Goal: Information Seeking & Learning: Learn about a topic

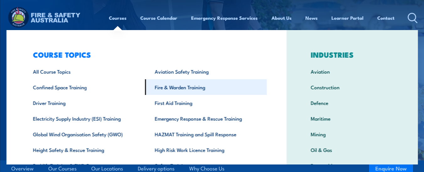
click at [164, 88] on link "Fire & Warden Training" at bounding box center [206, 87] width 122 height 16
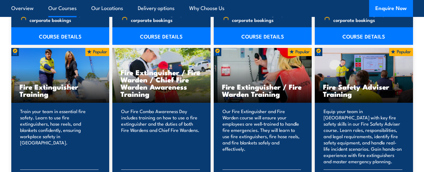
scroll to position [680, 0]
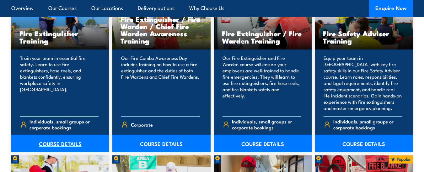
click at [56, 140] on link "COURSE DETAILS" at bounding box center [60, 144] width 98 height 18
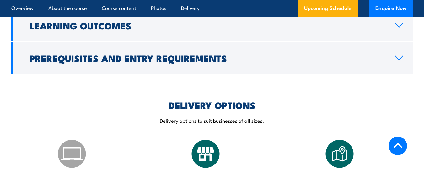
scroll to position [695, 0]
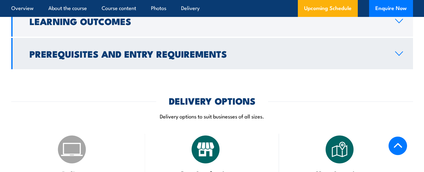
click at [117, 57] on h2 "Prerequisites and Entry Requirements" at bounding box center [208, 54] width 356 height 8
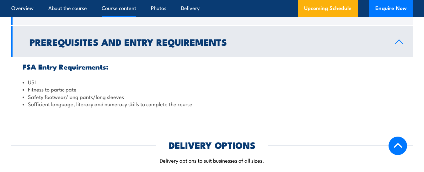
scroll to position [636, 0]
